Goal: Communication & Community: Connect with others

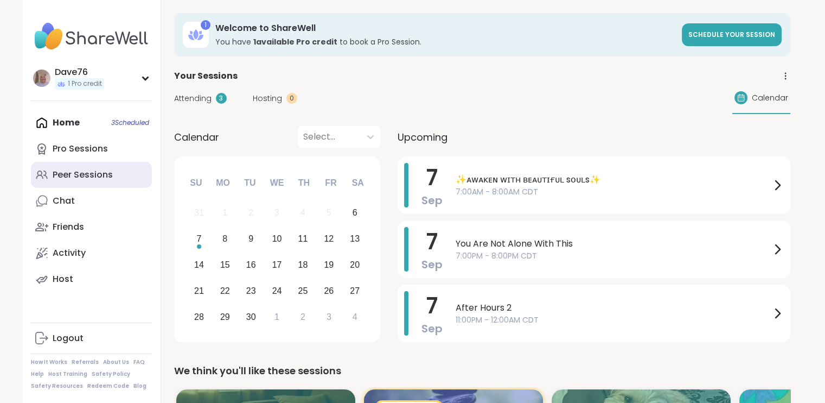
click at [119, 175] on link "Peer Sessions" at bounding box center [91, 175] width 121 height 26
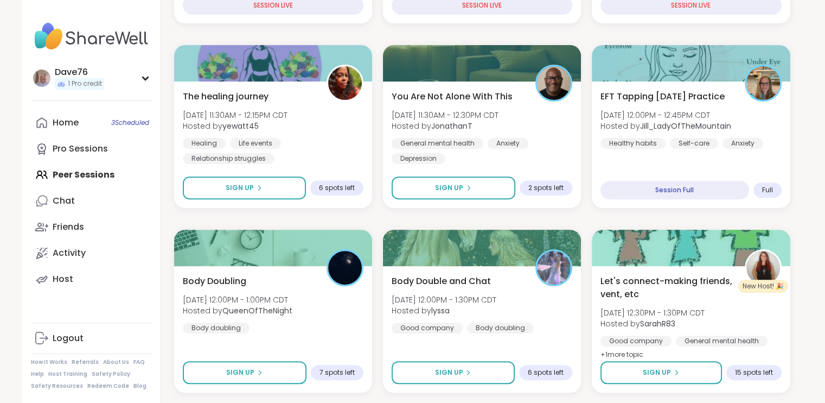
scroll to position [352, 0]
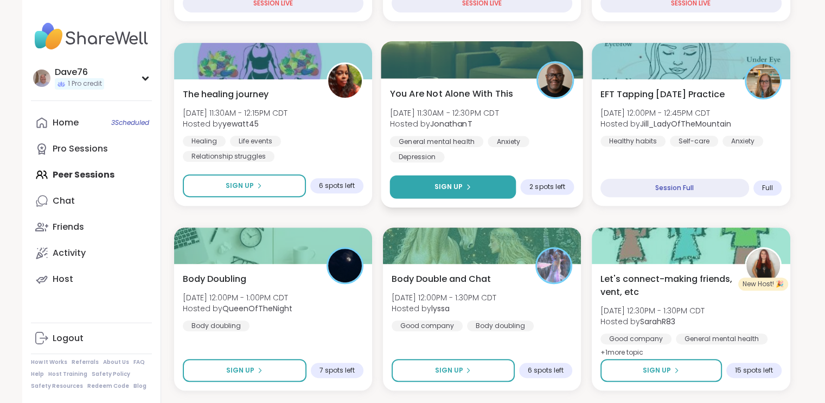
click at [481, 182] on button "Sign Up" at bounding box center [453, 186] width 126 height 23
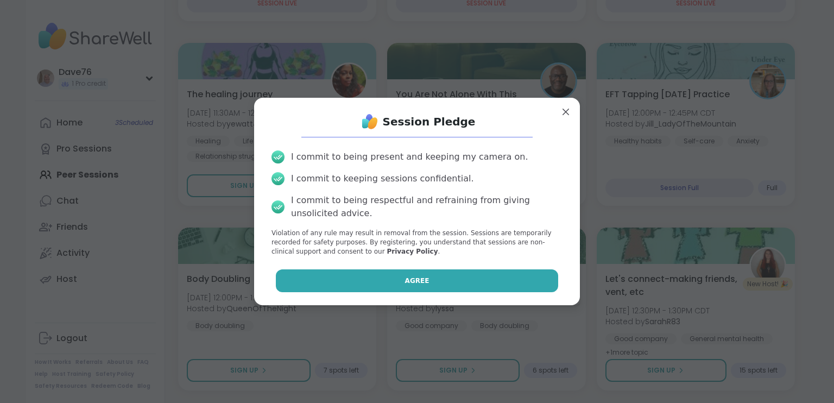
click at [469, 281] on button "Agree" at bounding box center [417, 280] width 283 height 23
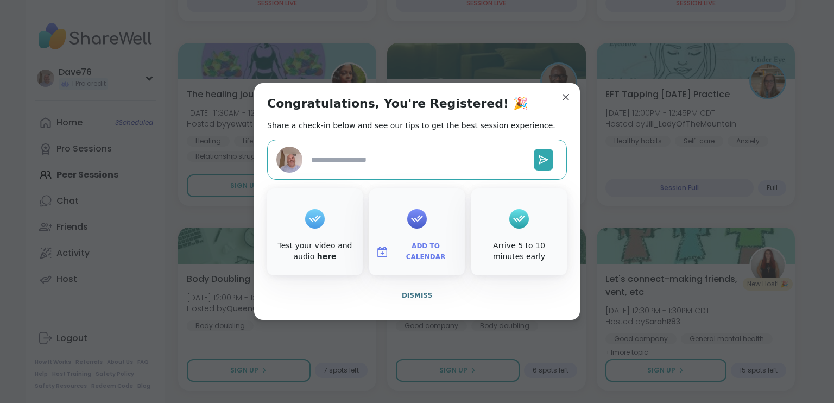
type textarea "*"
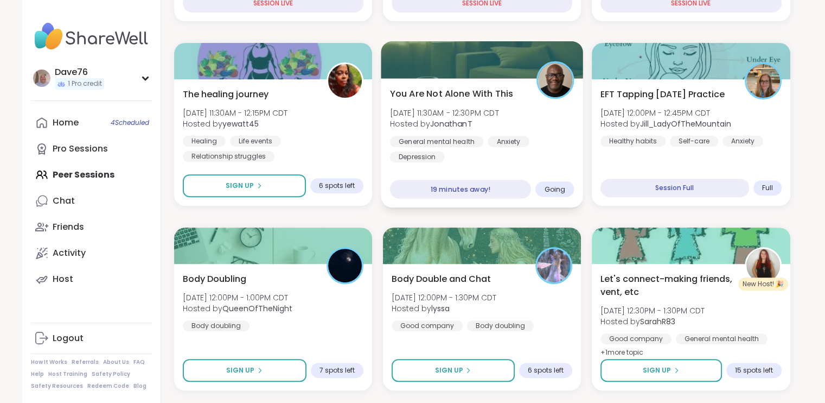
click at [469, 153] on div "General mental health Anxiety Depression" at bounding box center [482, 149] width 185 height 27
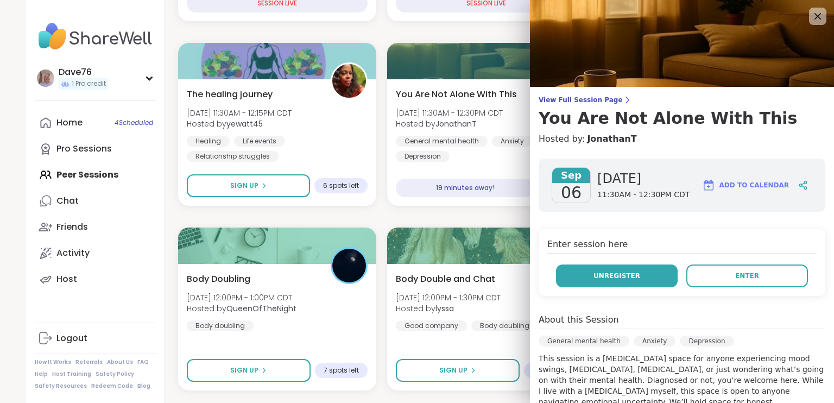
click at [631, 271] on button "Unregister" at bounding box center [617, 275] width 122 height 23
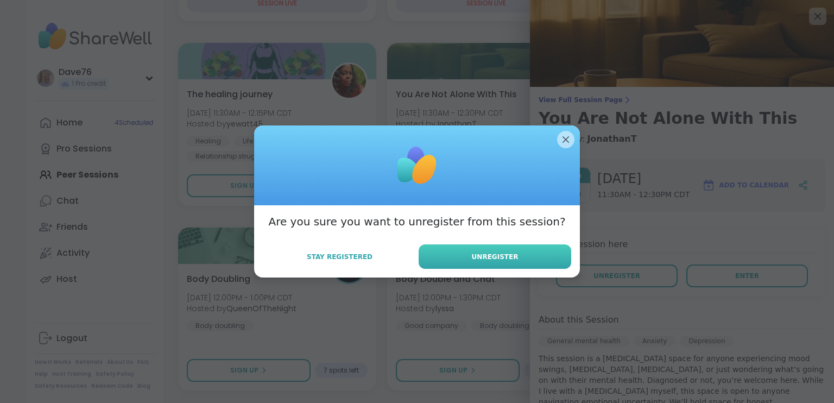
click at [505, 249] on button "Unregister" at bounding box center [494, 256] width 153 height 24
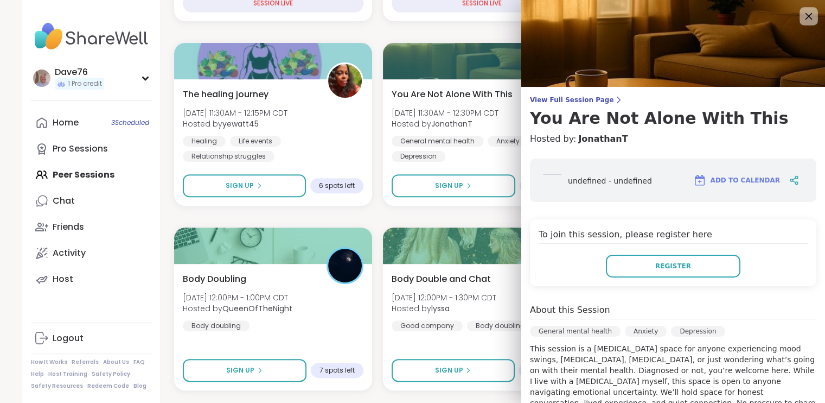
click at [806, 15] on icon at bounding box center [809, 16] width 7 height 7
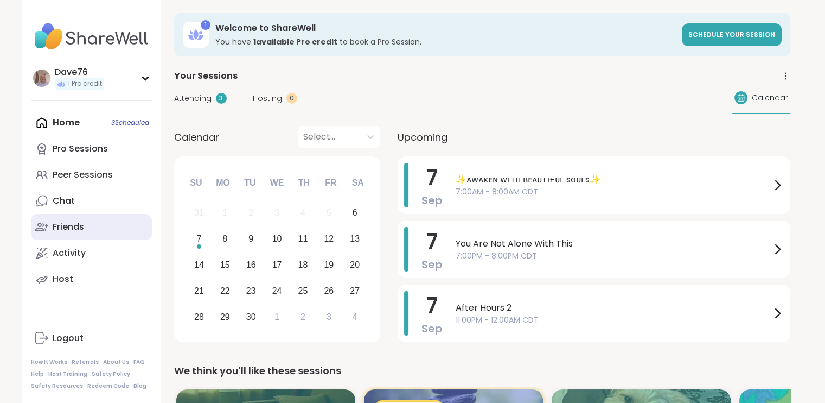
click at [91, 217] on link "Friends" at bounding box center [91, 227] width 121 height 26
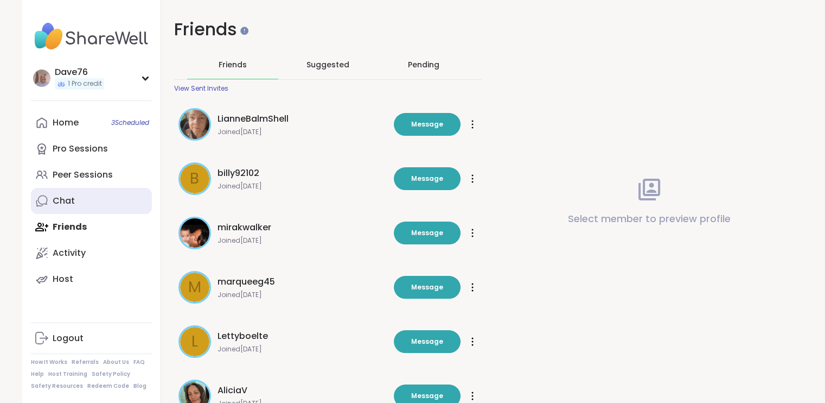
click at [73, 202] on div "Chat" at bounding box center [64, 201] width 22 height 12
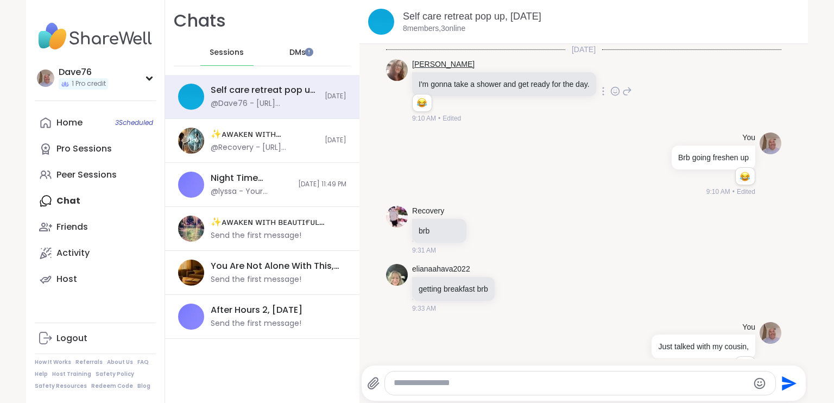
click at [422, 64] on link "[PERSON_NAME]" at bounding box center [443, 64] width 62 height 11
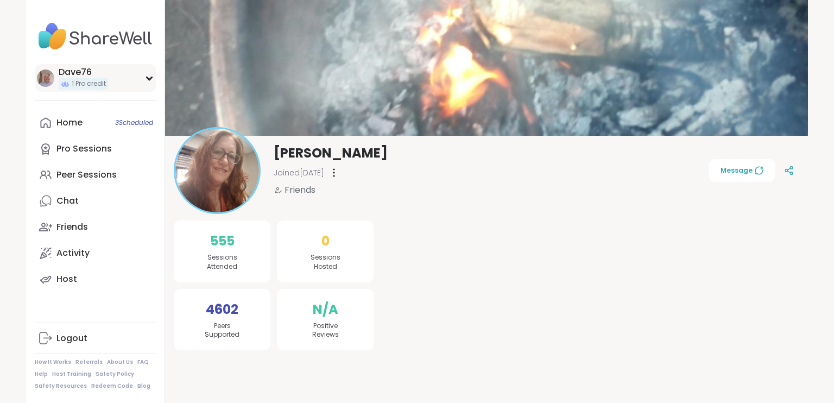
click at [104, 80] on div "Dave76 1 Pro credit" at bounding box center [95, 78] width 121 height 28
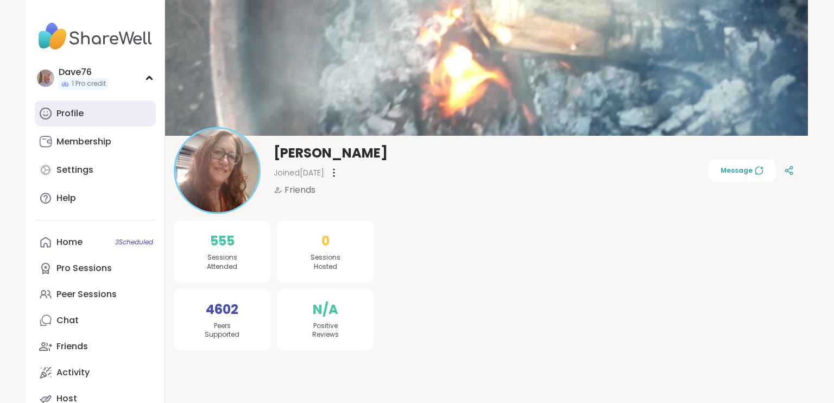
click at [71, 113] on div "Profile" at bounding box center [69, 113] width 27 height 12
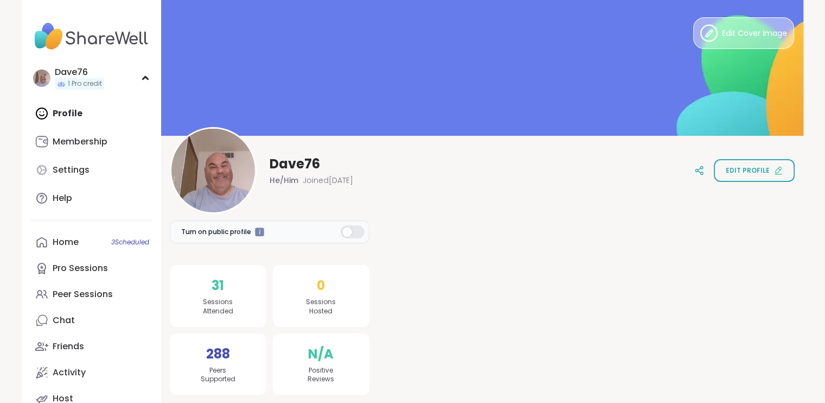
click at [749, 37] on span "Edit Cover Image" at bounding box center [754, 33] width 65 height 11
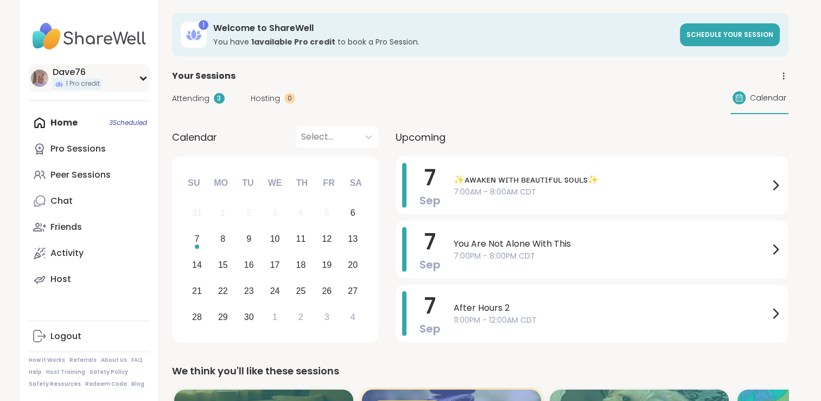
click at [143, 78] on icon at bounding box center [143, 78] width 5 height 3
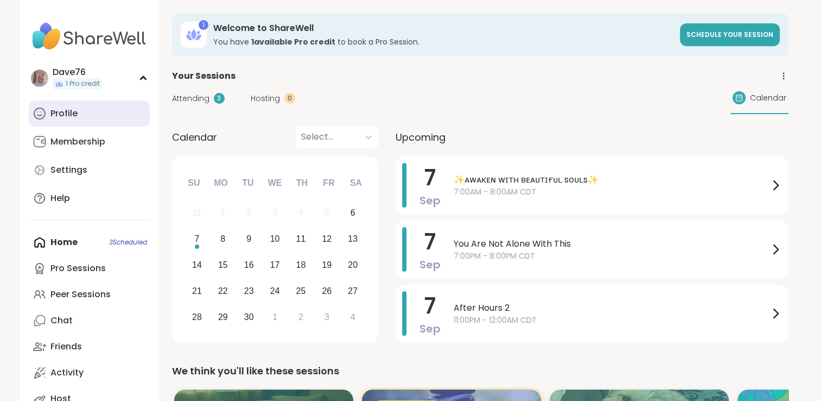
click at [94, 110] on link "Profile" at bounding box center [89, 113] width 121 height 26
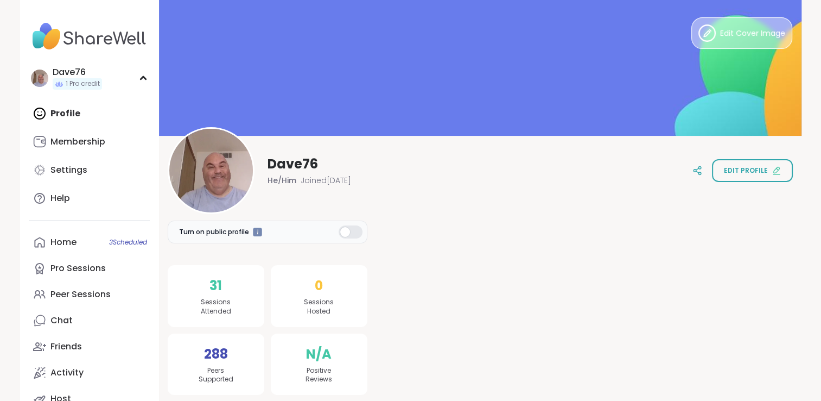
click at [732, 38] on span "Edit Cover Image" at bounding box center [752, 33] width 65 height 11
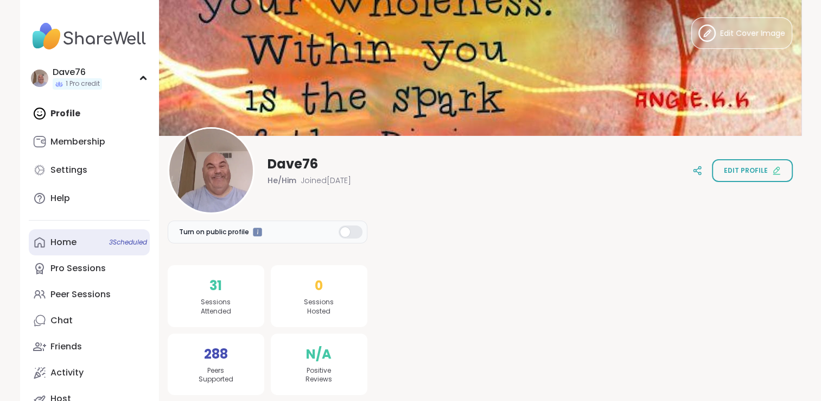
click at [77, 237] on link "Home 3 Scheduled" at bounding box center [89, 242] width 121 height 26
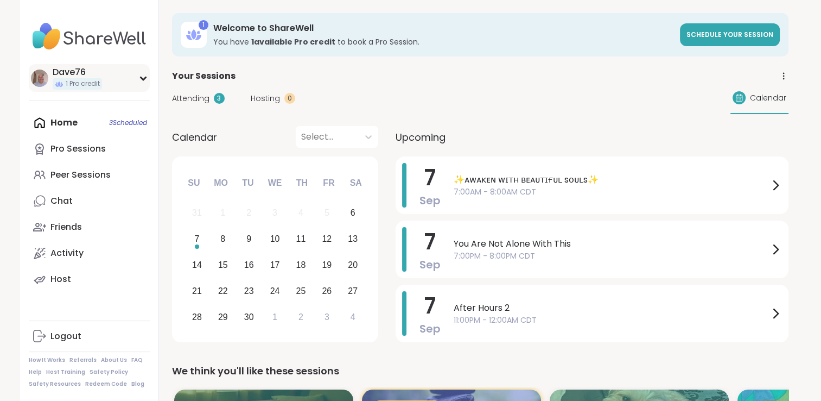
click at [90, 90] on div "Dave76 1 Pro credit" at bounding box center [89, 78] width 121 height 28
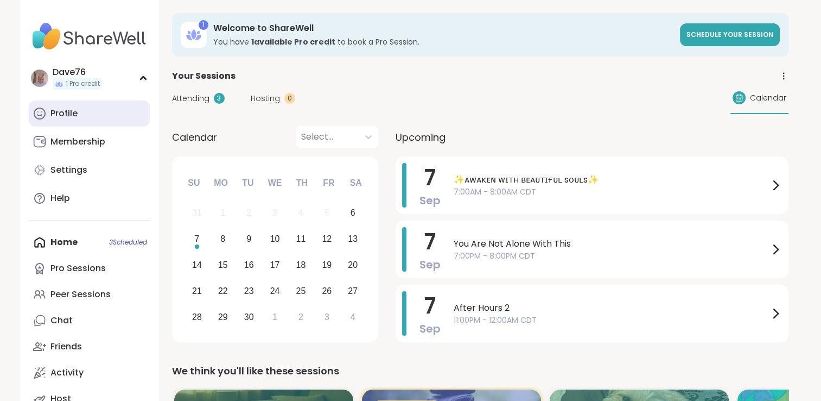
click at [79, 117] on link "Profile" at bounding box center [89, 113] width 121 height 26
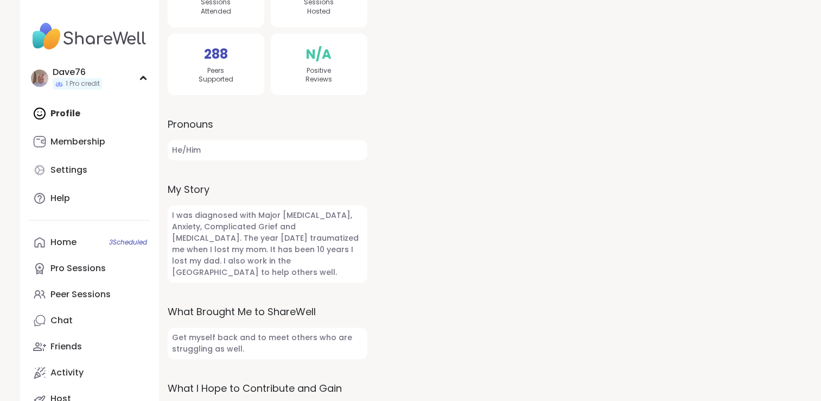
scroll to position [333, 0]
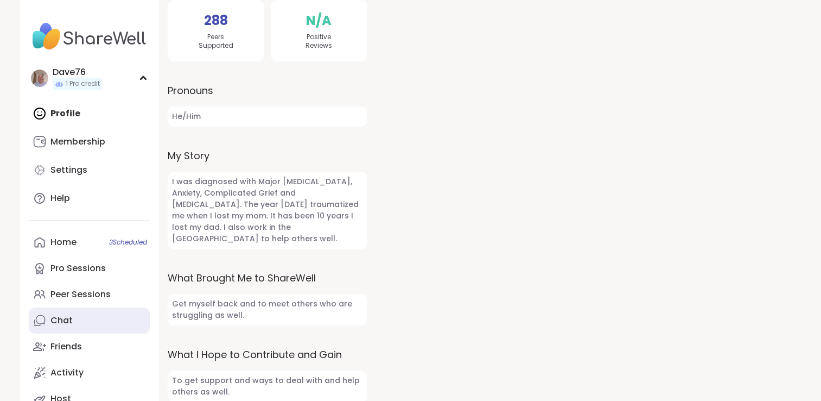
click at [75, 317] on link "Chat" at bounding box center [89, 320] width 121 height 26
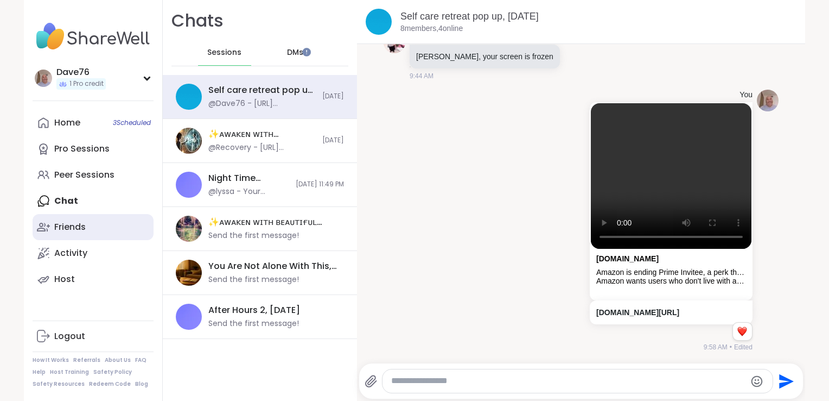
click at [70, 226] on div "Friends" at bounding box center [69, 227] width 31 height 12
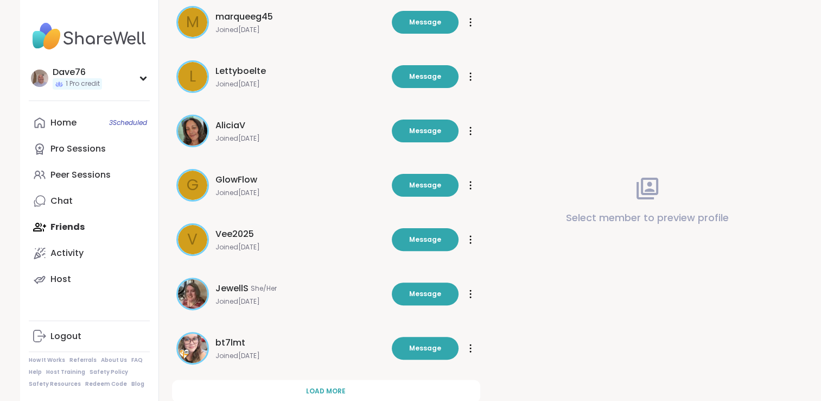
scroll to position [296, 0]
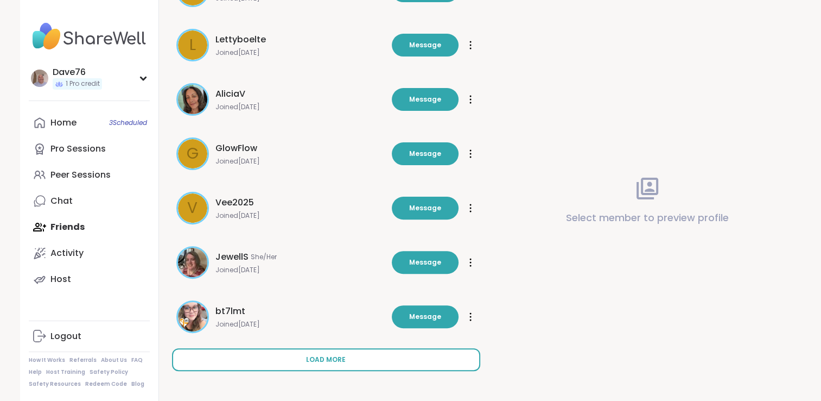
click at [327, 357] on span "Load more" at bounding box center [326, 359] width 40 height 10
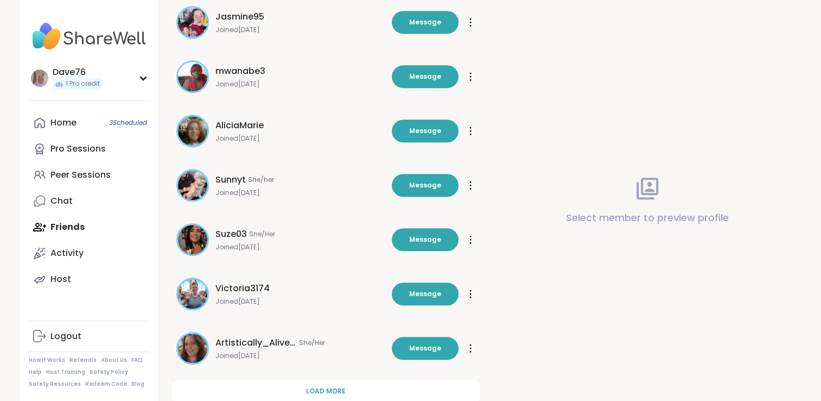
scroll to position [839, 0]
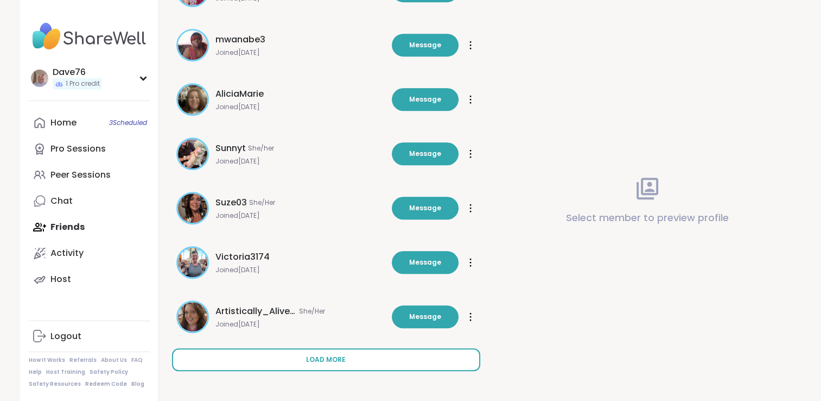
click at [367, 361] on button "Load more" at bounding box center [326, 359] width 308 height 23
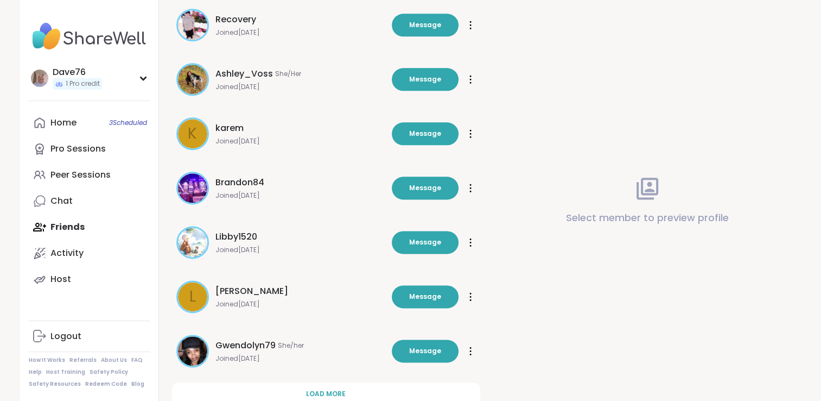
scroll to position [1382, 0]
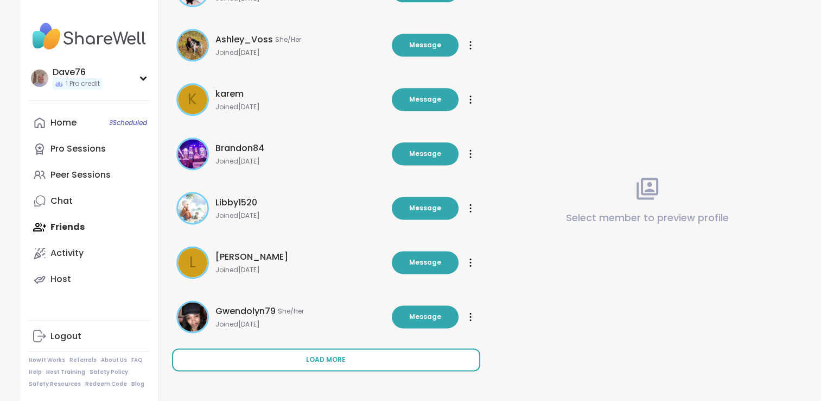
click at [380, 358] on button "Load more" at bounding box center [326, 359] width 308 height 23
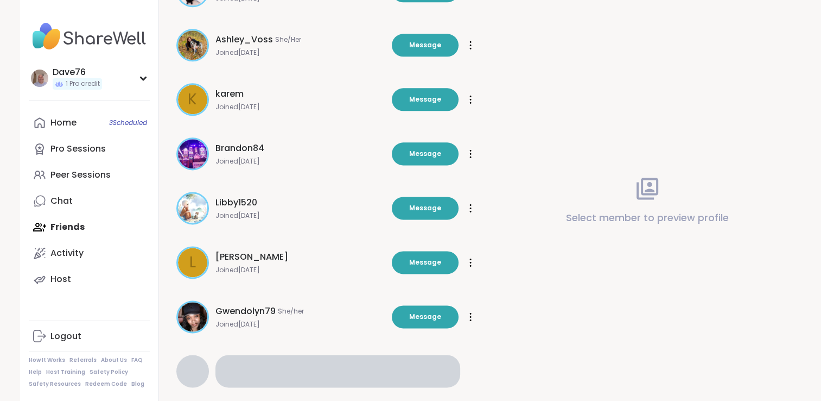
click at [94, 42] on img at bounding box center [89, 36] width 121 height 38
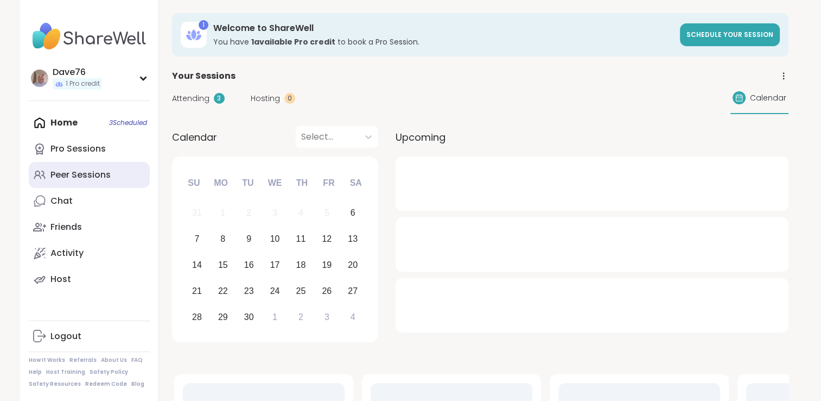
click at [91, 179] on div "Peer Sessions" at bounding box center [80, 175] width 60 height 12
